Goal: Transaction & Acquisition: Purchase product/service

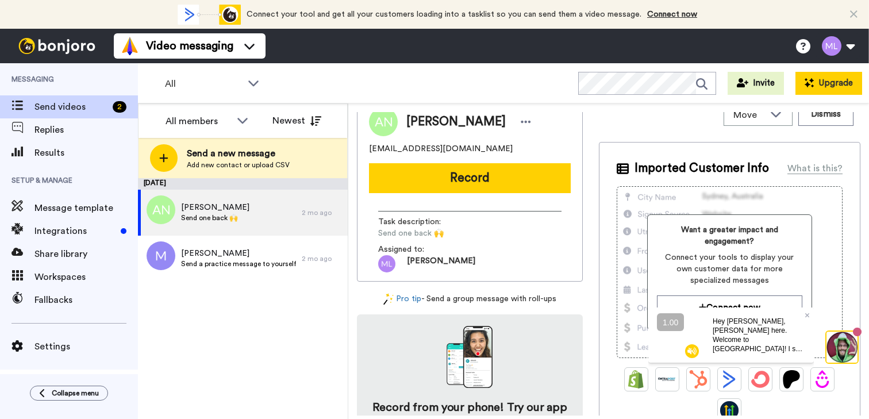
click at [819, 86] on button "Upgrade" at bounding box center [828, 83] width 67 height 23
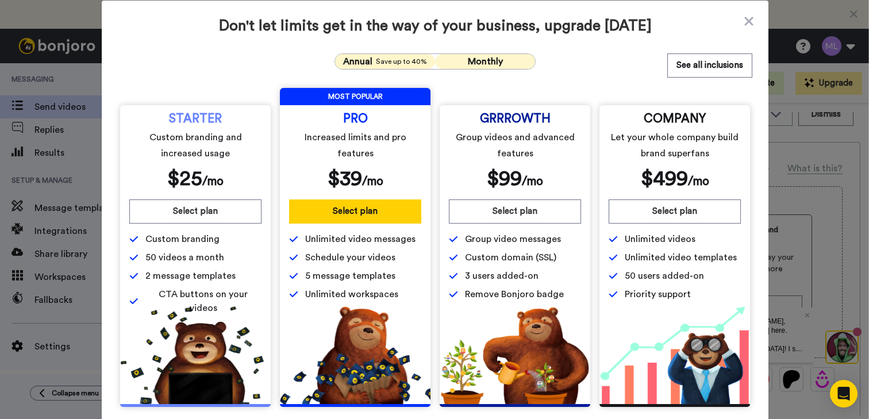
click at [364, 63] on span "Annual" at bounding box center [357, 62] width 29 height 14
click at [486, 61] on span "Monthly" at bounding box center [485, 61] width 35 height 9
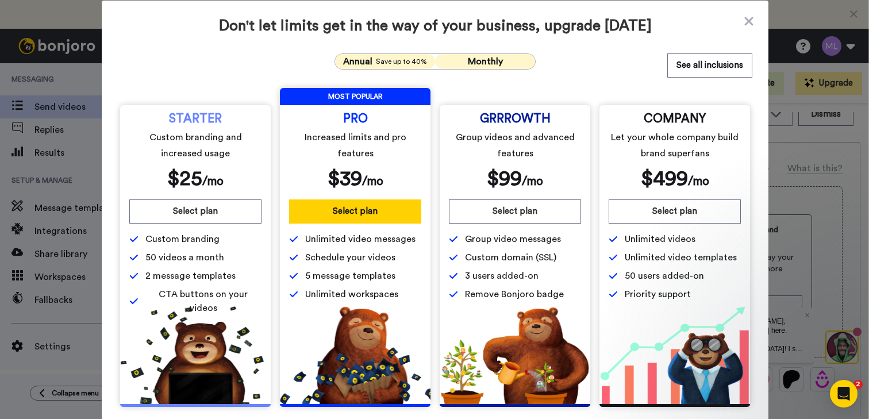
click at [408, 63] on span "Save up to 40%" at bounding box center [401, 61] width 51 height 9
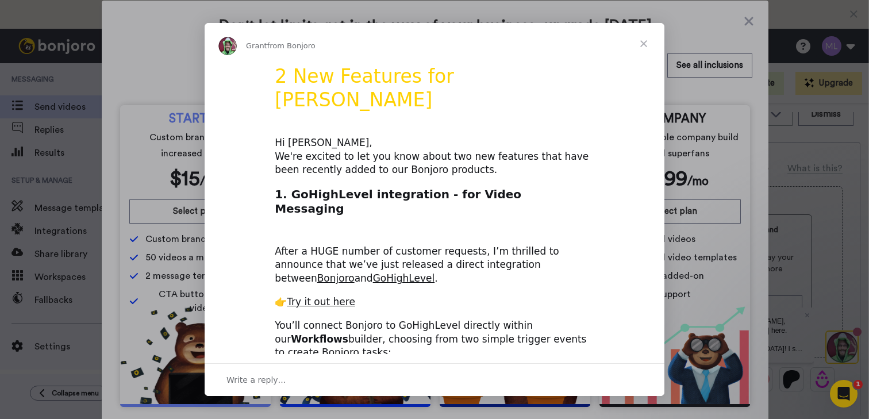
click at [644, 43] on span "Close" at bounding box center [643, 43] width 41 height 41
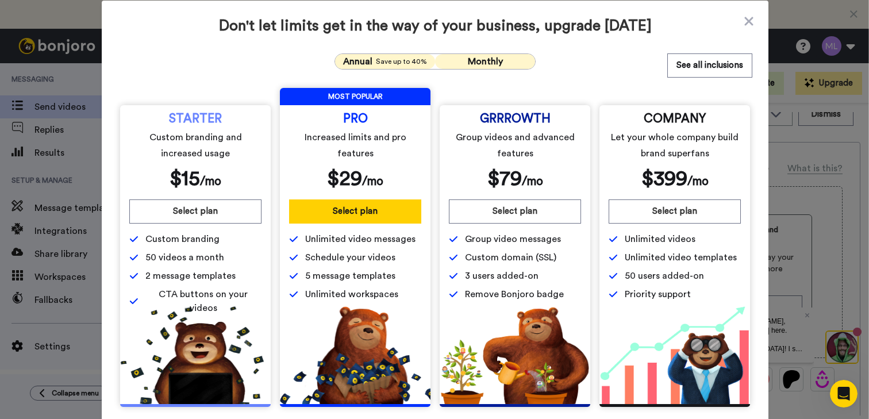
click at [468, 63] on span "Monthly" at bounding box center [485, 61] width 35 height 9
click at [388, 64] on span "Save up to 40%" at bounding box center [401, 61] width 51 height 9
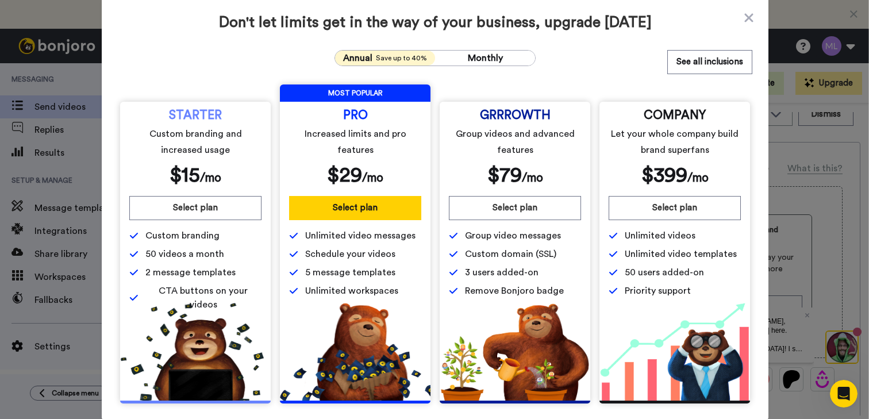
scroll to position [4, 0]
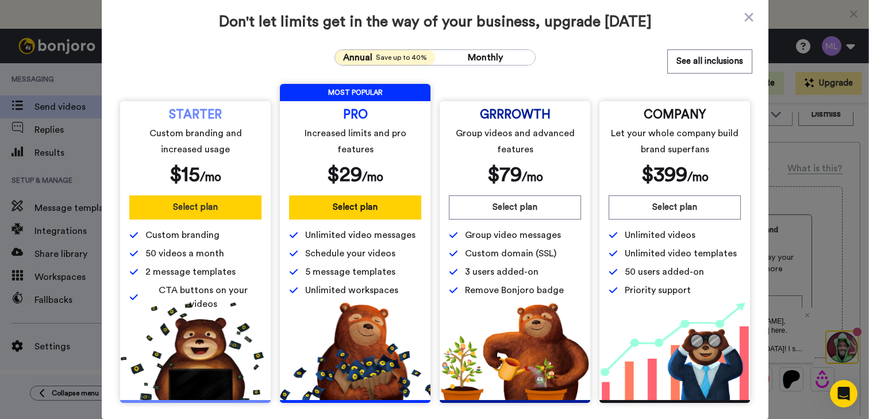
click at [195, 212] on button "Select plan" at bounding box center [195, 207] width 132 height 24
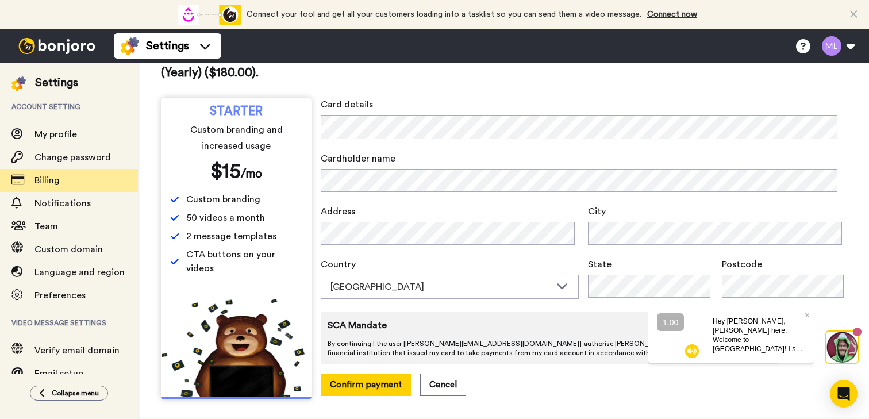
scroll to position [82, 0]
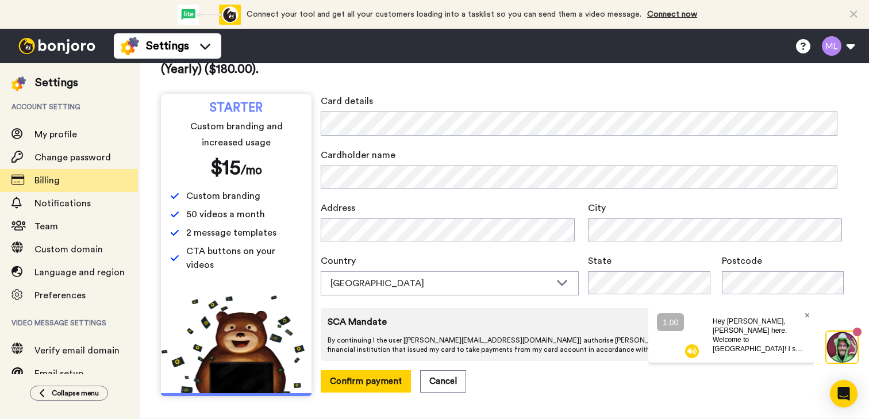
click at [807, 314] on icon at bounding box center [806, 315] width 5 height 5
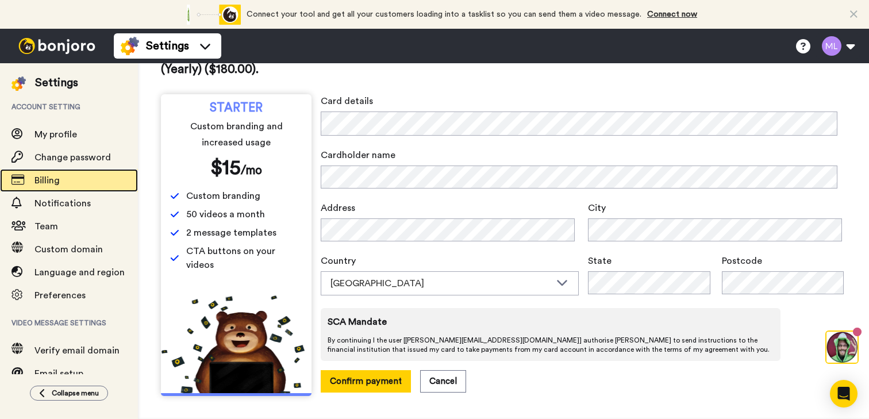
click at [67, 185] on span "Billing" at bounding box center [85, 180] width 103 height 14
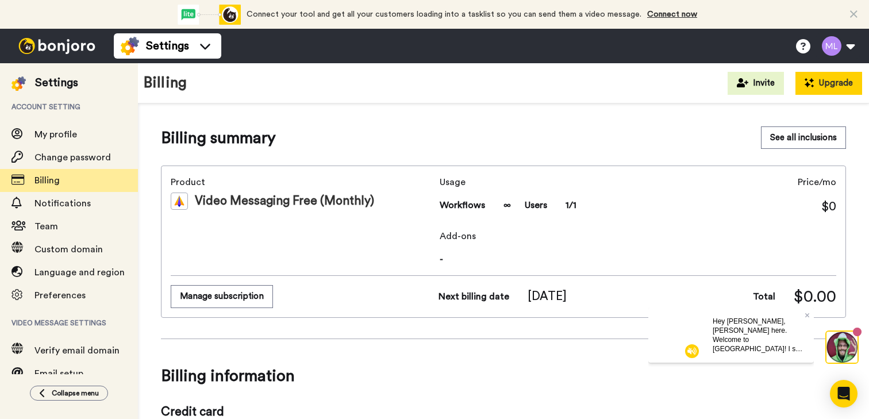
click at [832, 86] on button "Upgrade" at bounding box center [828, 83] width 67 height 23
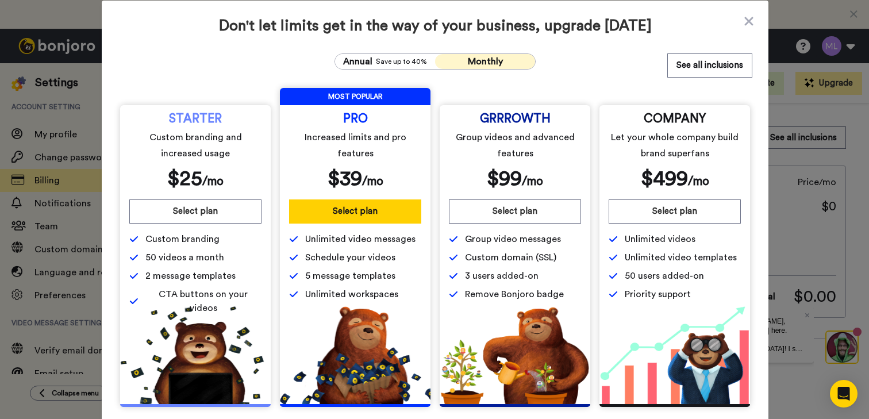
click at [500, 62] on button "Monthly" at bounding box center [485, 61] width 100 height 15
click at [397, 60] on span "Save up to 40%" at bounding box center [401, 61] width 51 height 9
click at [481, 63] on span "Monthly" at bounding box center [485, 61] width 35 height 9
click at [391, 66] on div "Annual Save up to 40%" at bounding box center [384, 62] width 87 height 14
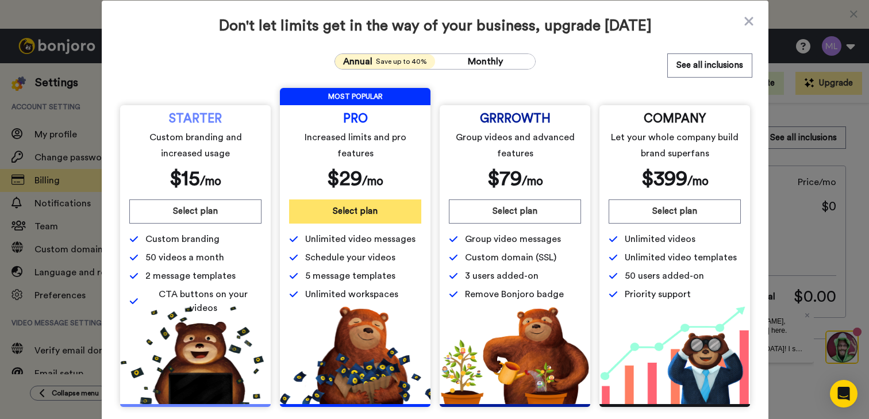
click at [392, 215] on button "Select plan" at bounding box center [355, 211] width 132 height 24
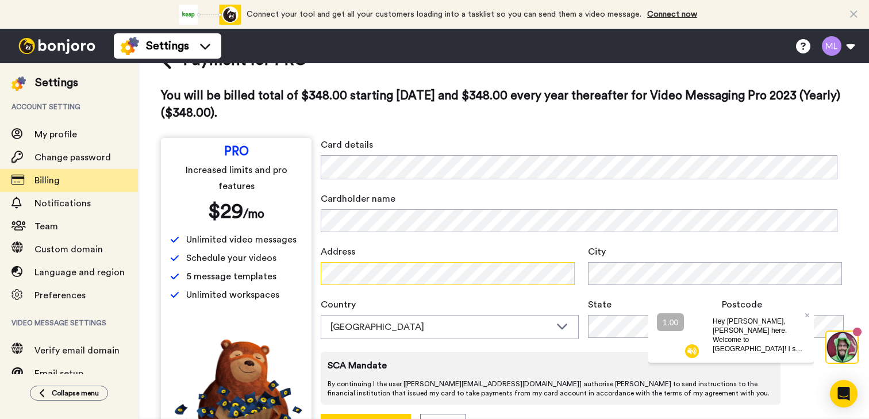
scroll to position [39, 0]
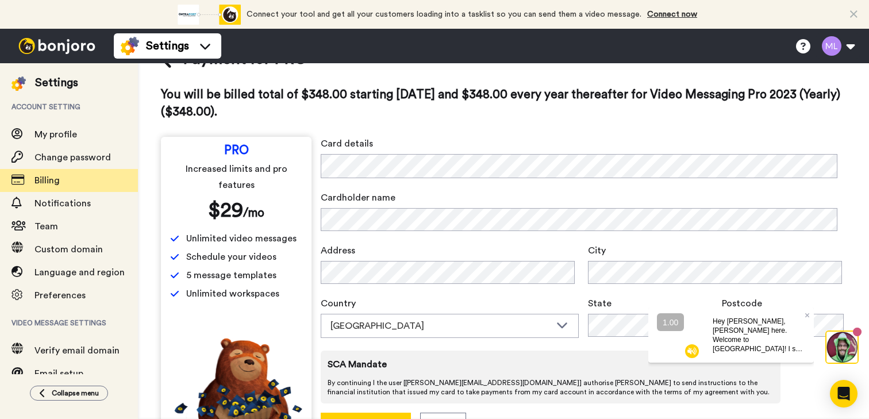
click at [450, 260] on div "Address" at bounding box center [450, 266] width 258 height 44
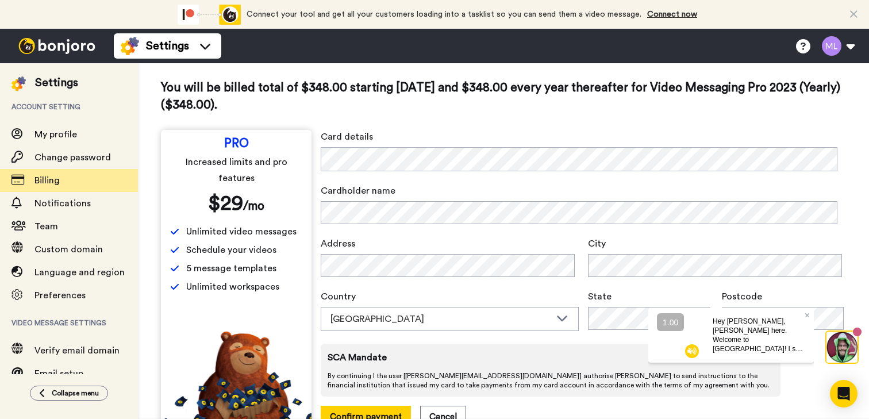
scroll to position [82, 0]
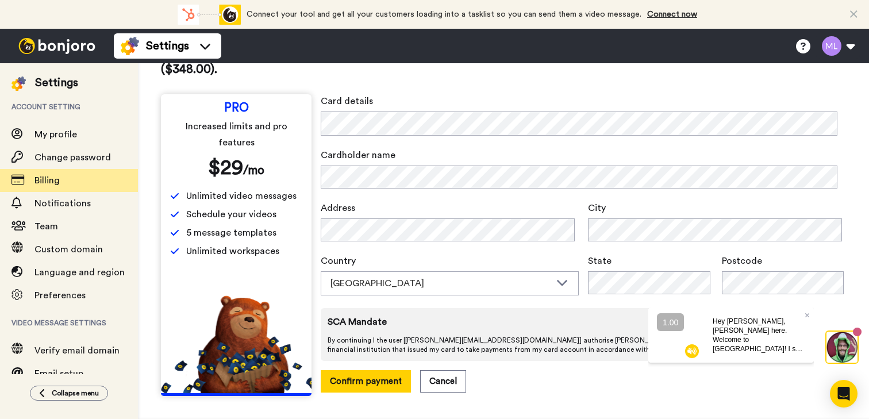
click at [637, 76] on div "You will be billed total of $348.00 starting today and $348.00 every year there…" at bounding box center [503, 61] width 685 height 34
click at [809, 313] on div "Hey Michael, Grant here. Welcome to Bonjoro! I see you’re the founder at michae…" at bounding box center [758, 334] width 110 height 55
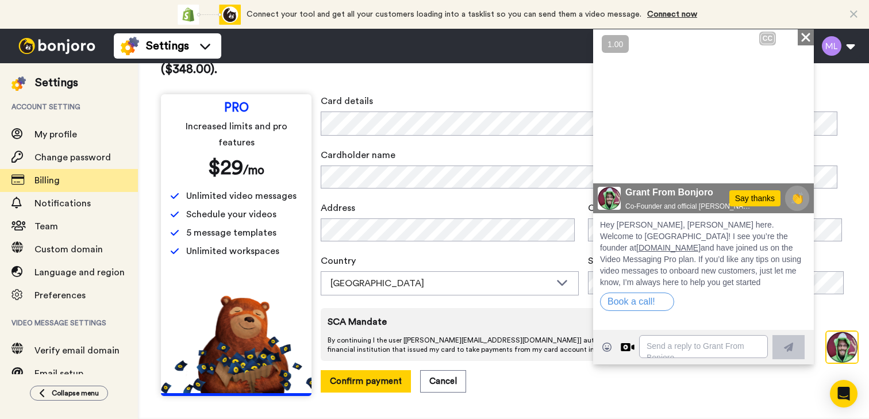
click at [807, 38] on icon at bounding box center [805, 36] width 9 height 9
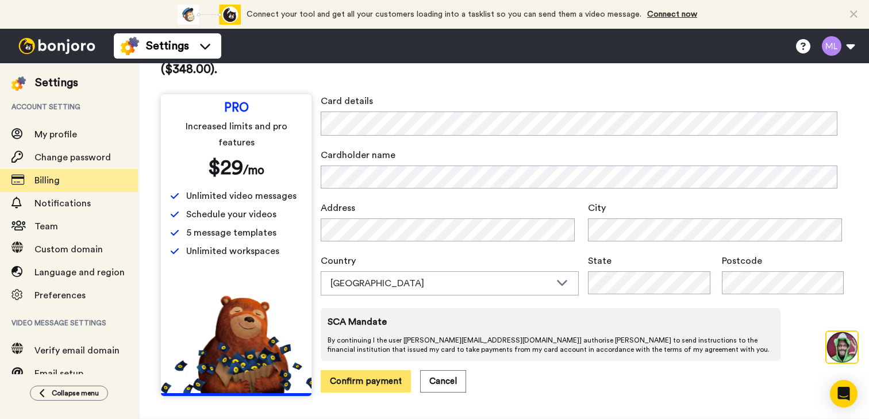
click at [391, 380] on button "Confirm payment" at bounding box center [366, 381] width 90 height 22
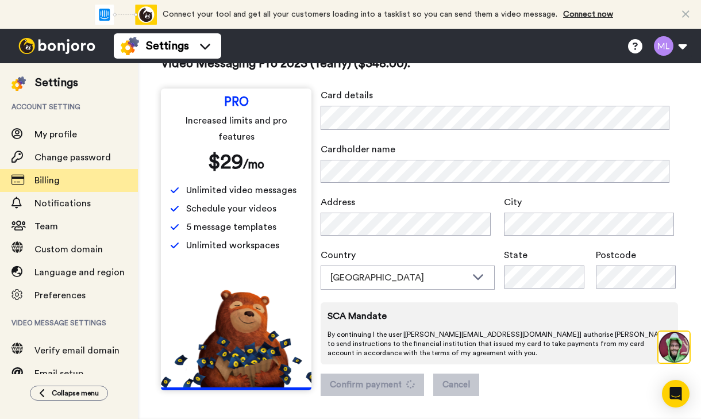
scroll to position [0, 0]
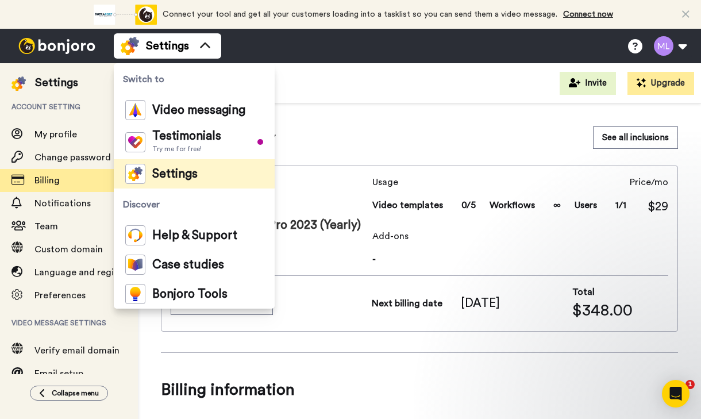
click at [381, 142] on div "Billing summary See all inclusions" at bounding box center [419, 137] width 517 height 23
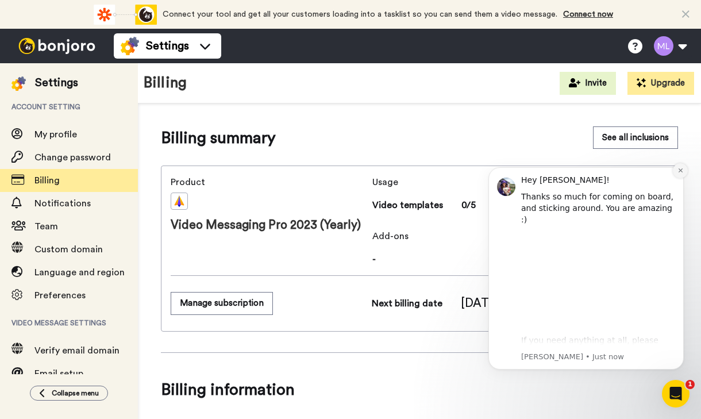
click at [680, 171] on icon "Dismiss notification" at bounding box center [680, 170] width 4 height 4
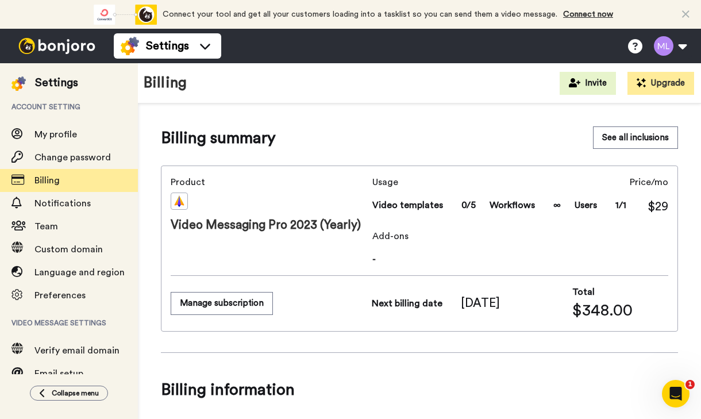
click at [65, 48] on img at bounding box center [57, 46] width 86 height 16
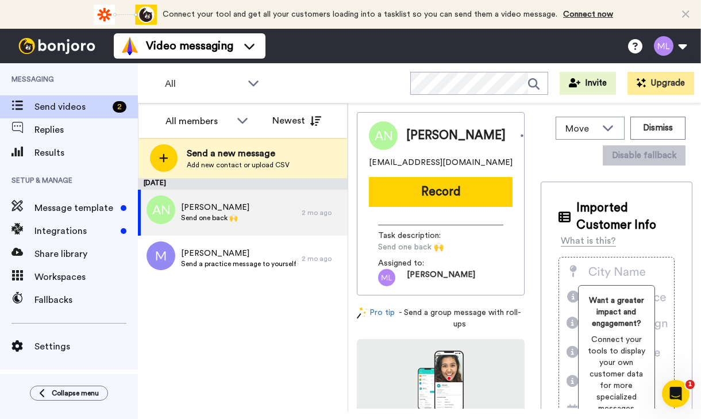
click at [347, 83] on div "All Invite Upgrade" at bounding box center [419, 83] width 563 height 40
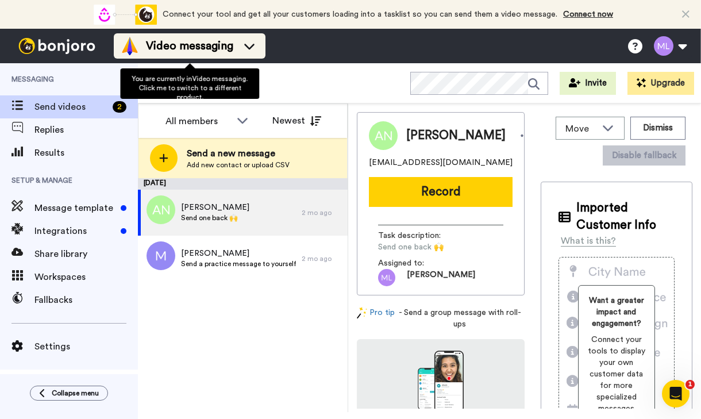
click at [238, 48] on div "Video messaging" at bounding box center [190, 46] width 138 height 18
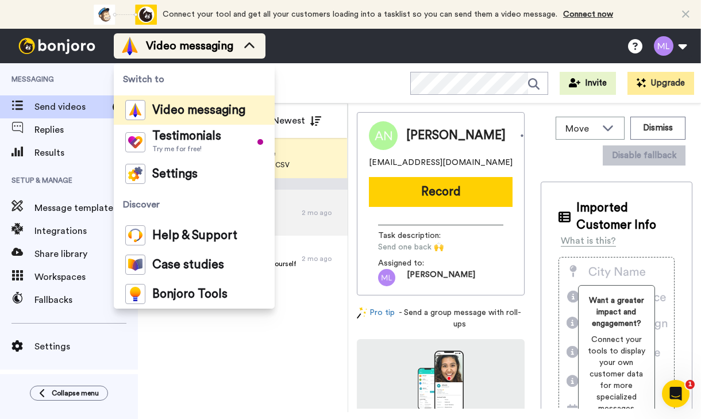
click at [238, 48] on div "Video messaging" at bounding box center [190, 46] width 138 height 18
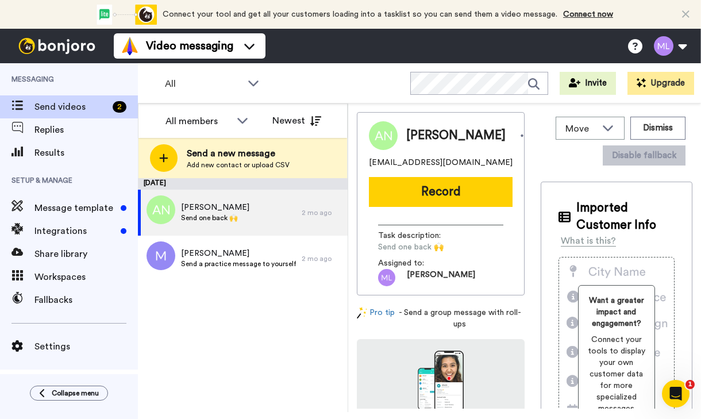
click at [307, 94] on div "All Invite Upgrade" at bounding box center [419, 83] width 563 height 40
